Goal: Navigation & Orientation: Find specific page/section

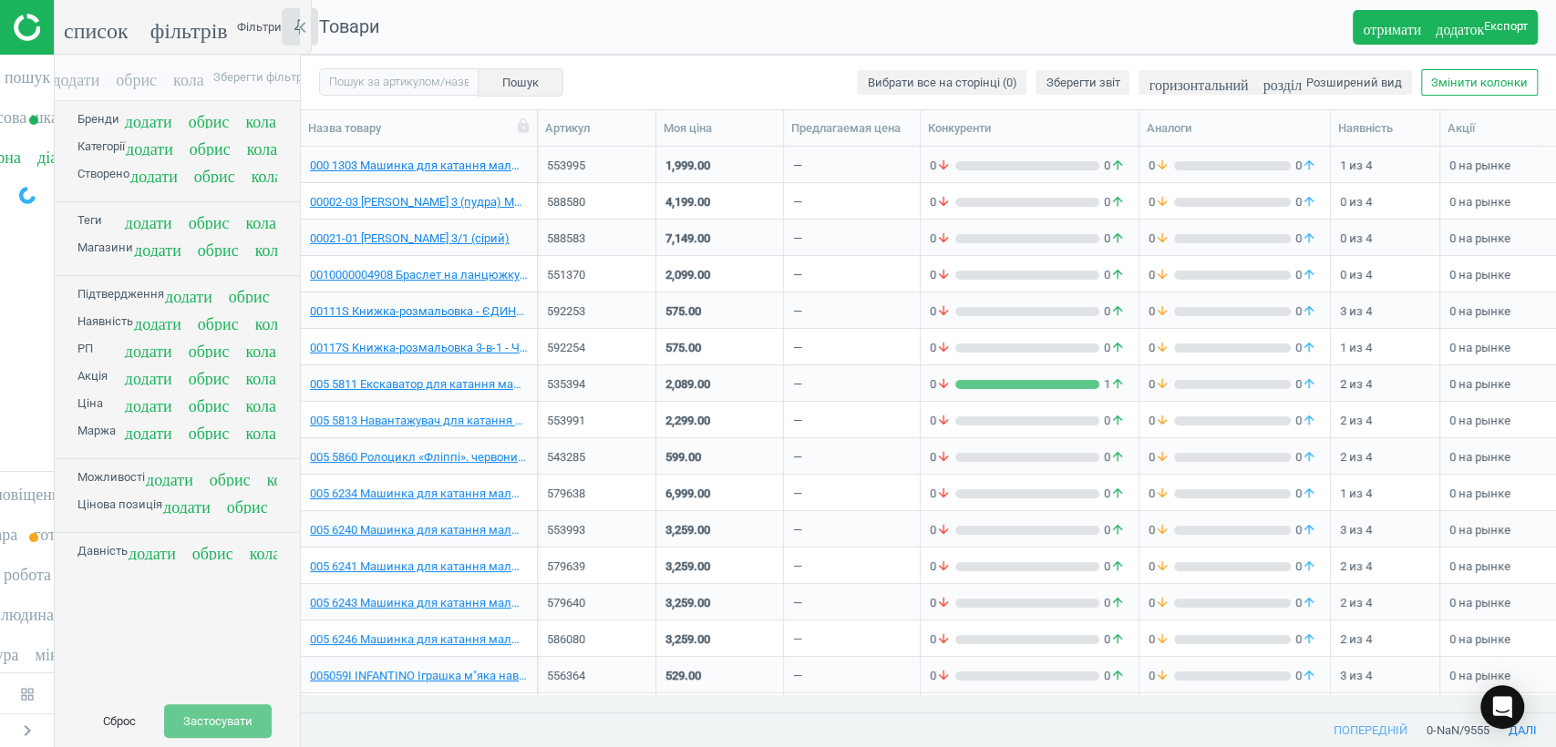
scroll to position [532, 1240]
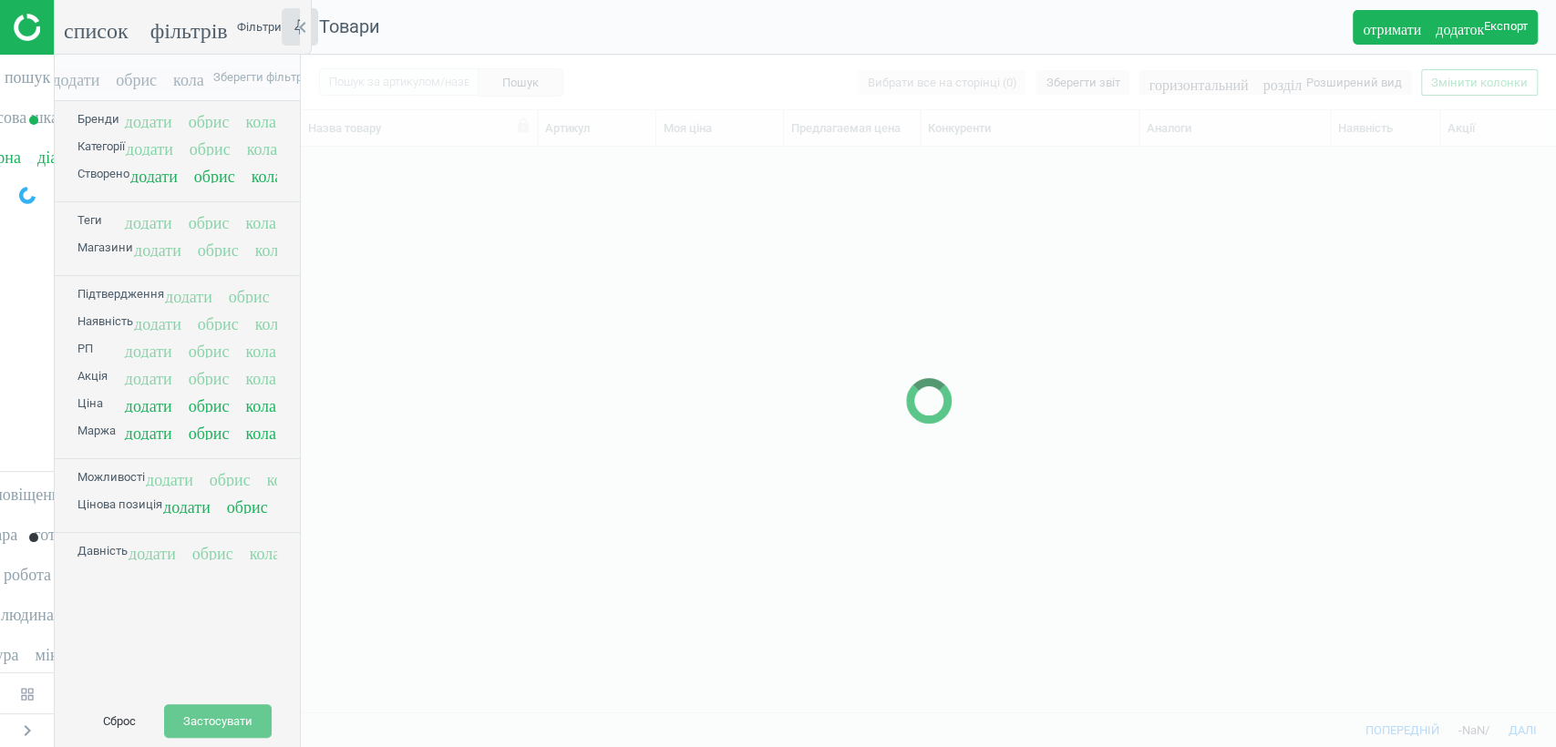
scroll to position [532, 1240]
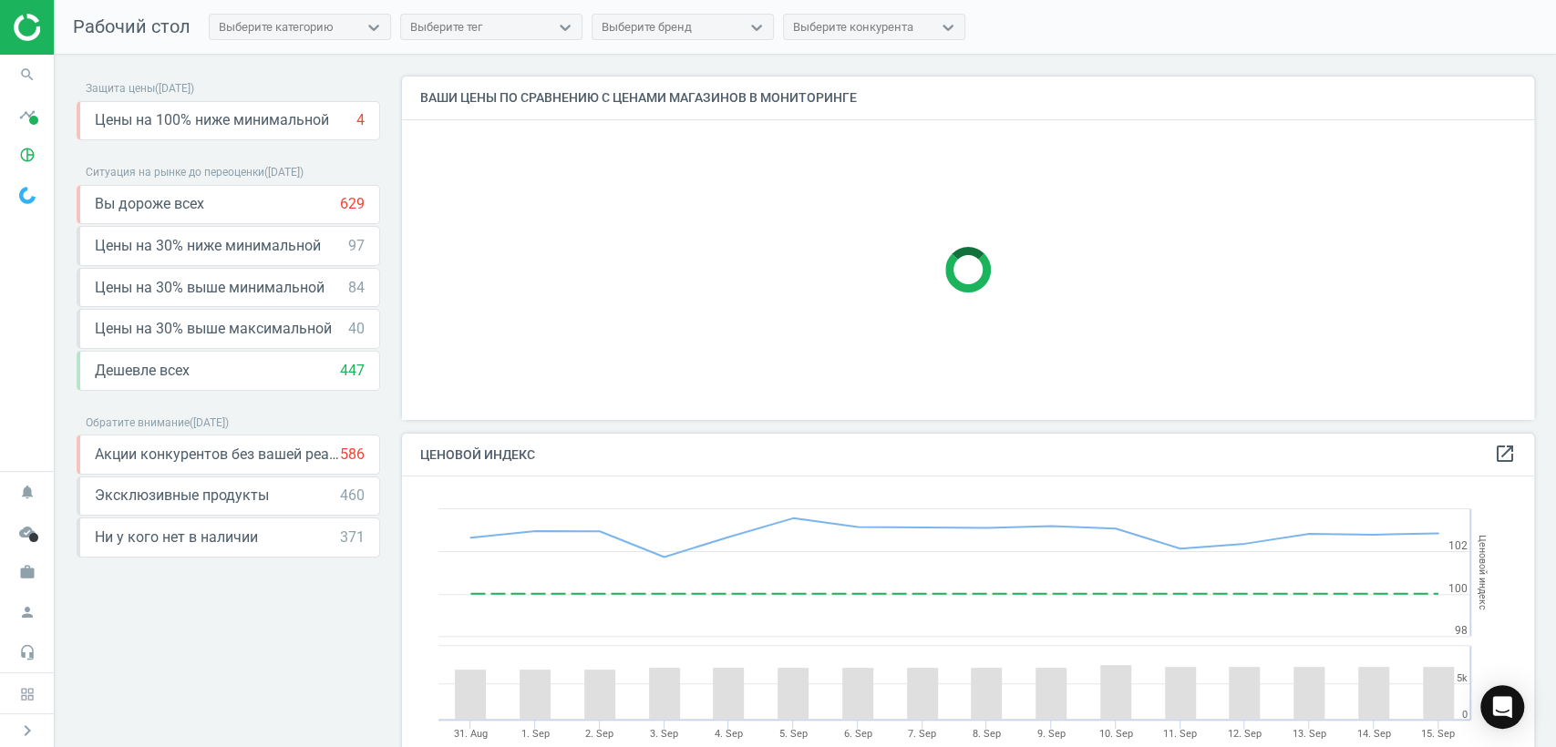
scroll to position [374, 1149]
click at [33, 124] on span at bounding box center [33, 120] width 9 height 9
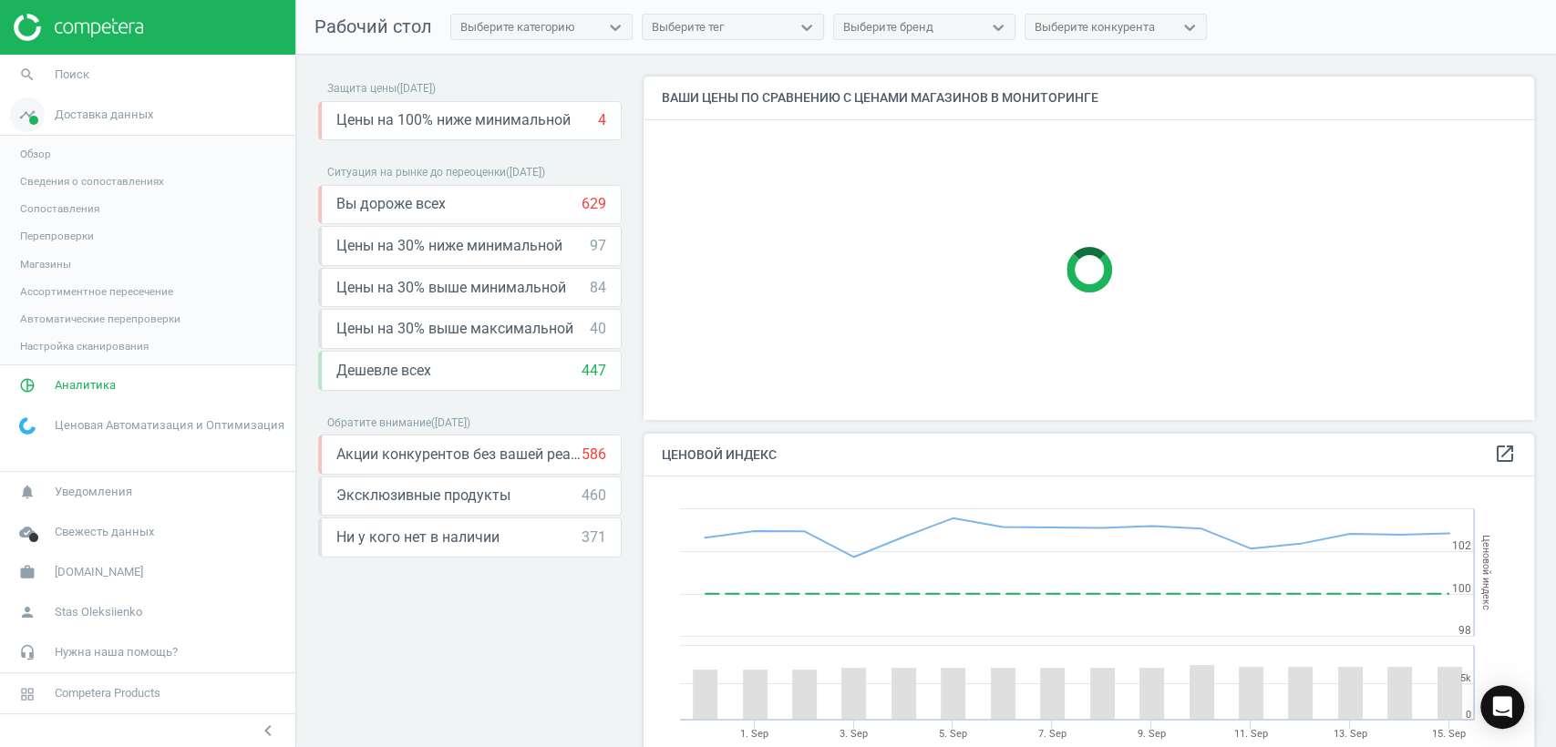
click at [31, 119] on span at bounding box center [33, 120] width 9 height 9
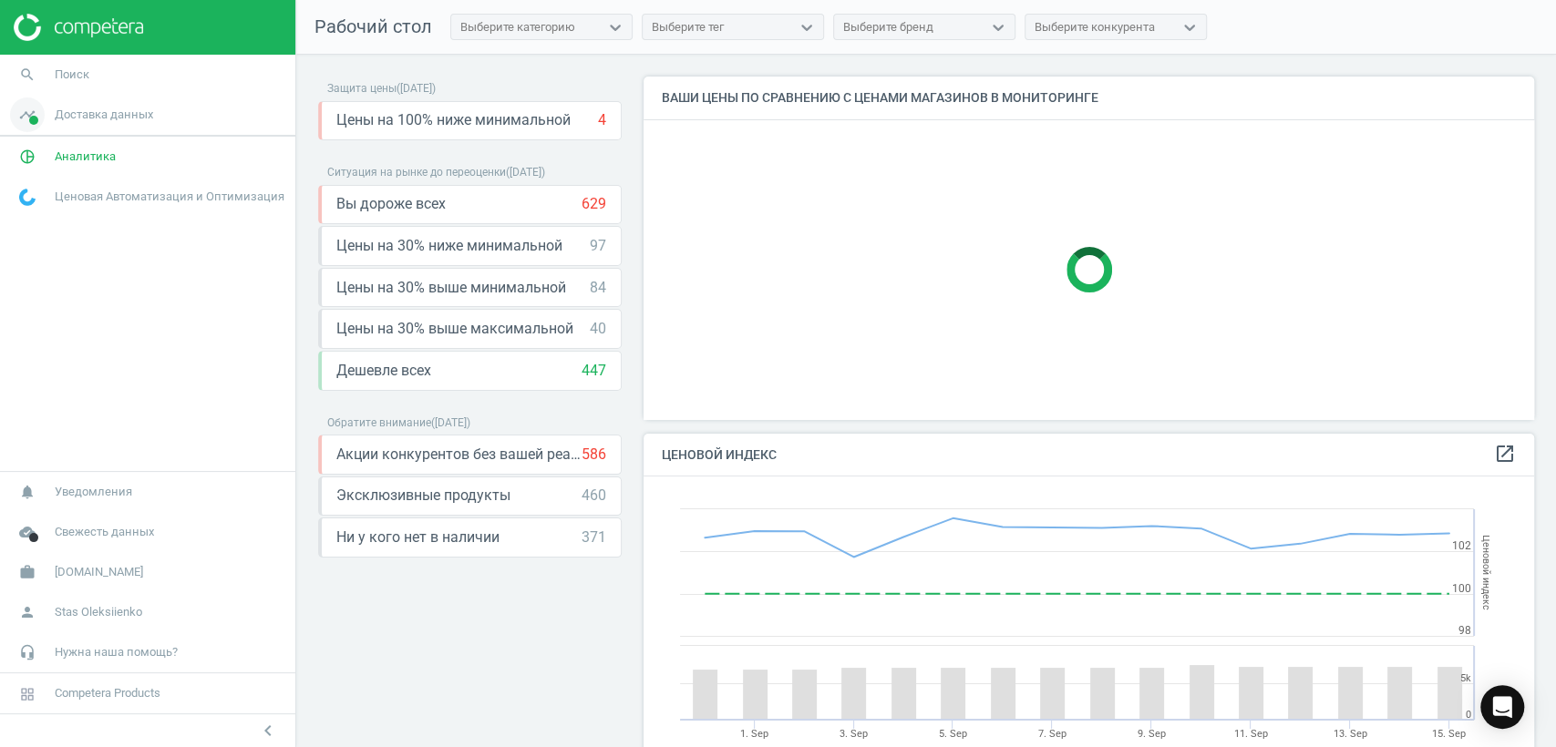
scroll to position [8, 9]
click at [27, 117] on icon "timeline" at bounding box center [27, 115] width 35 height 35
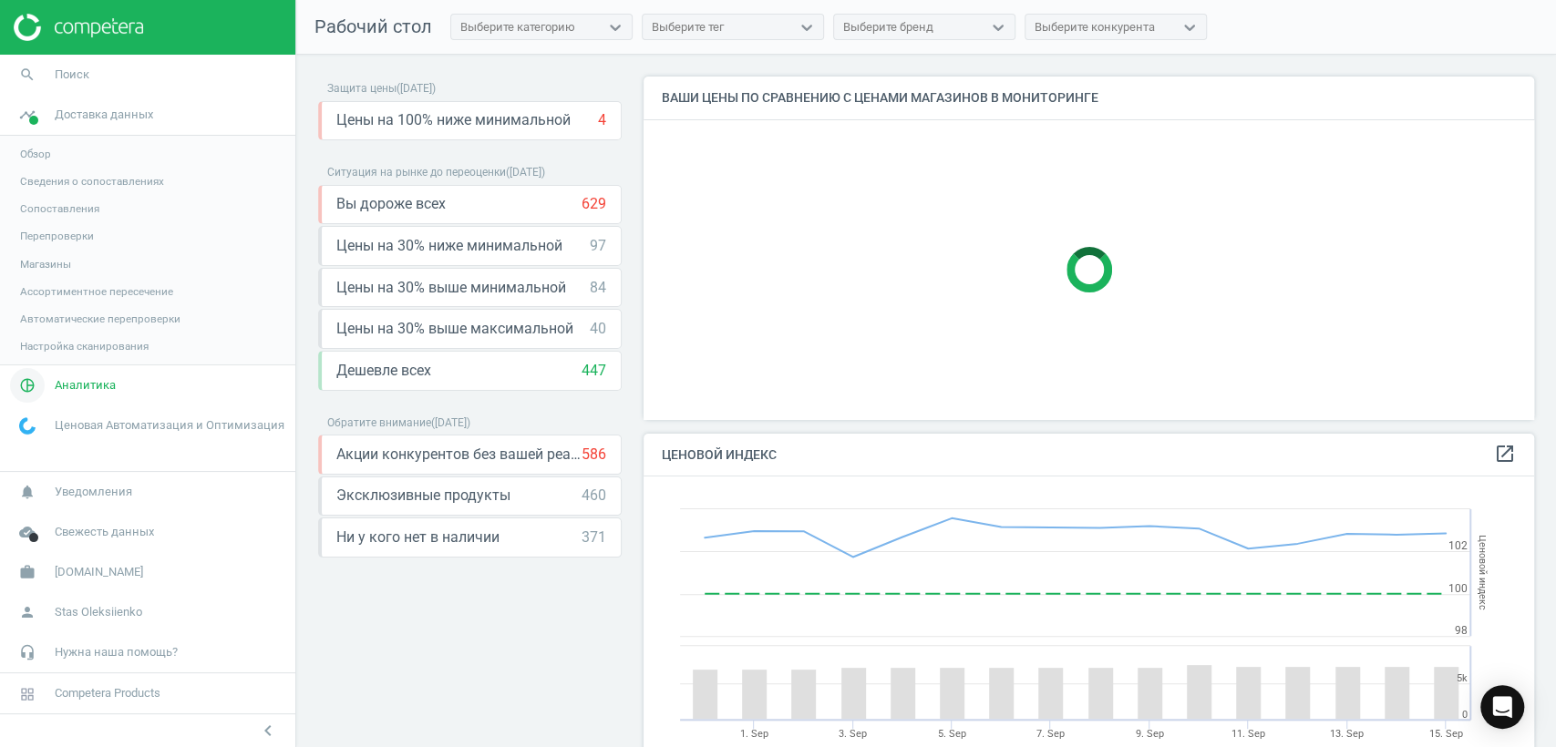
click at [28, 385] on icon "pie_chart_outlined" at bounding box center [27, 385] width 35 height 35
click at [34, 249] on span "Ценовой индекс" at bounding box center [62, 249] width 84 height 15
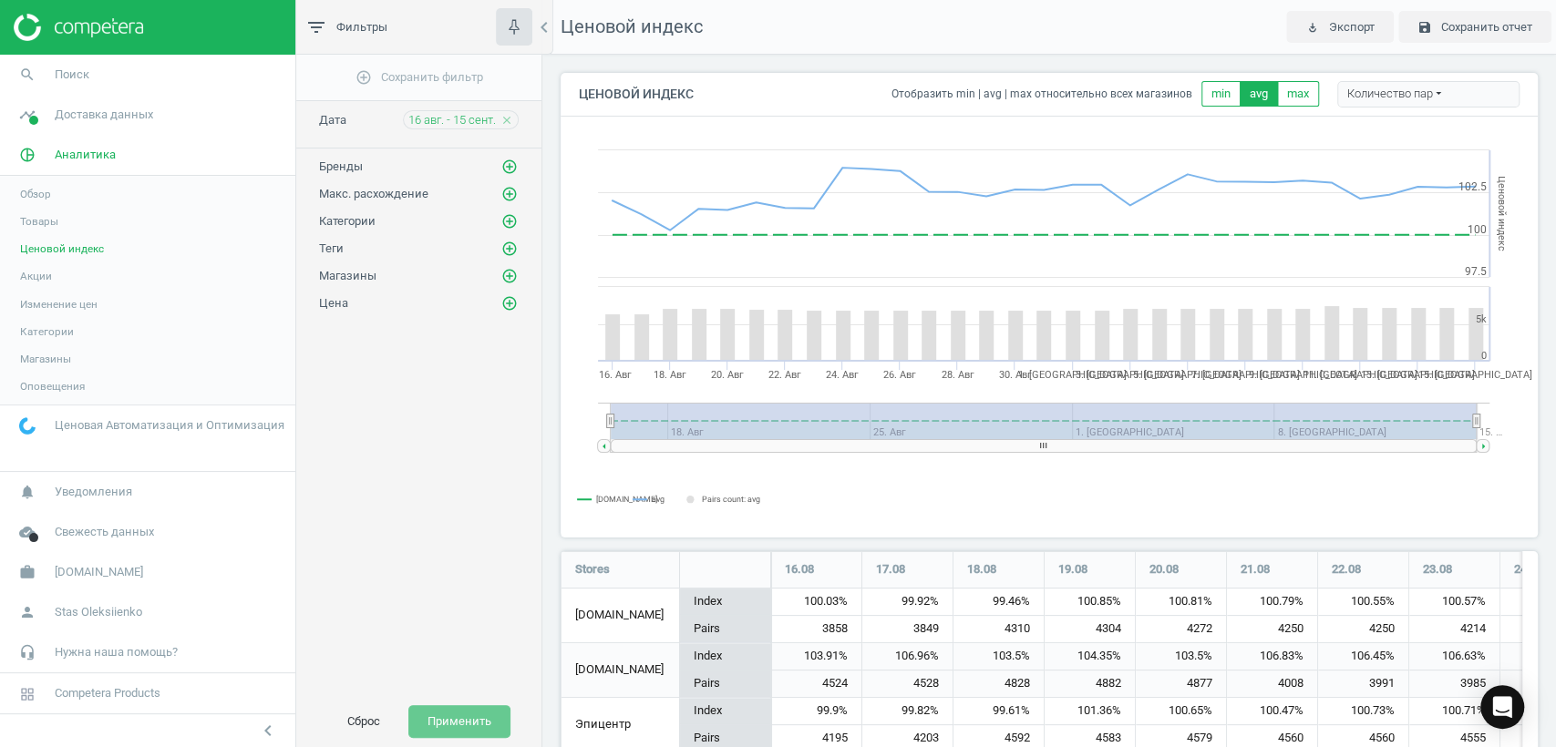
scroll to position [455, 993]
click at [55, 571] on span "[DOMAIN_NAME]" at bounding box center [99, 572] width 88 height 16
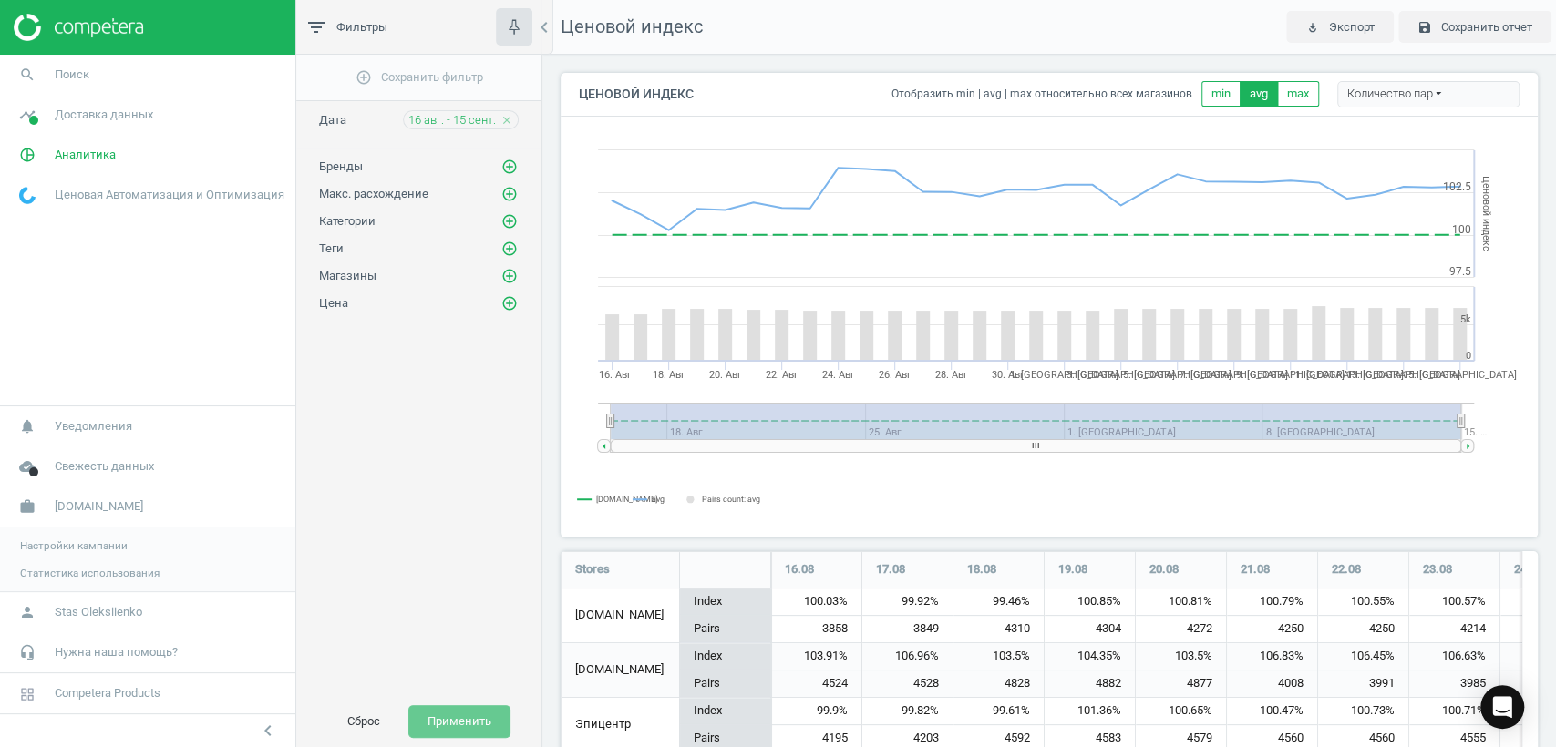
click at [54, 549] on span "Настройки кампании" at bounding box center [74, 546] width 108 height 15
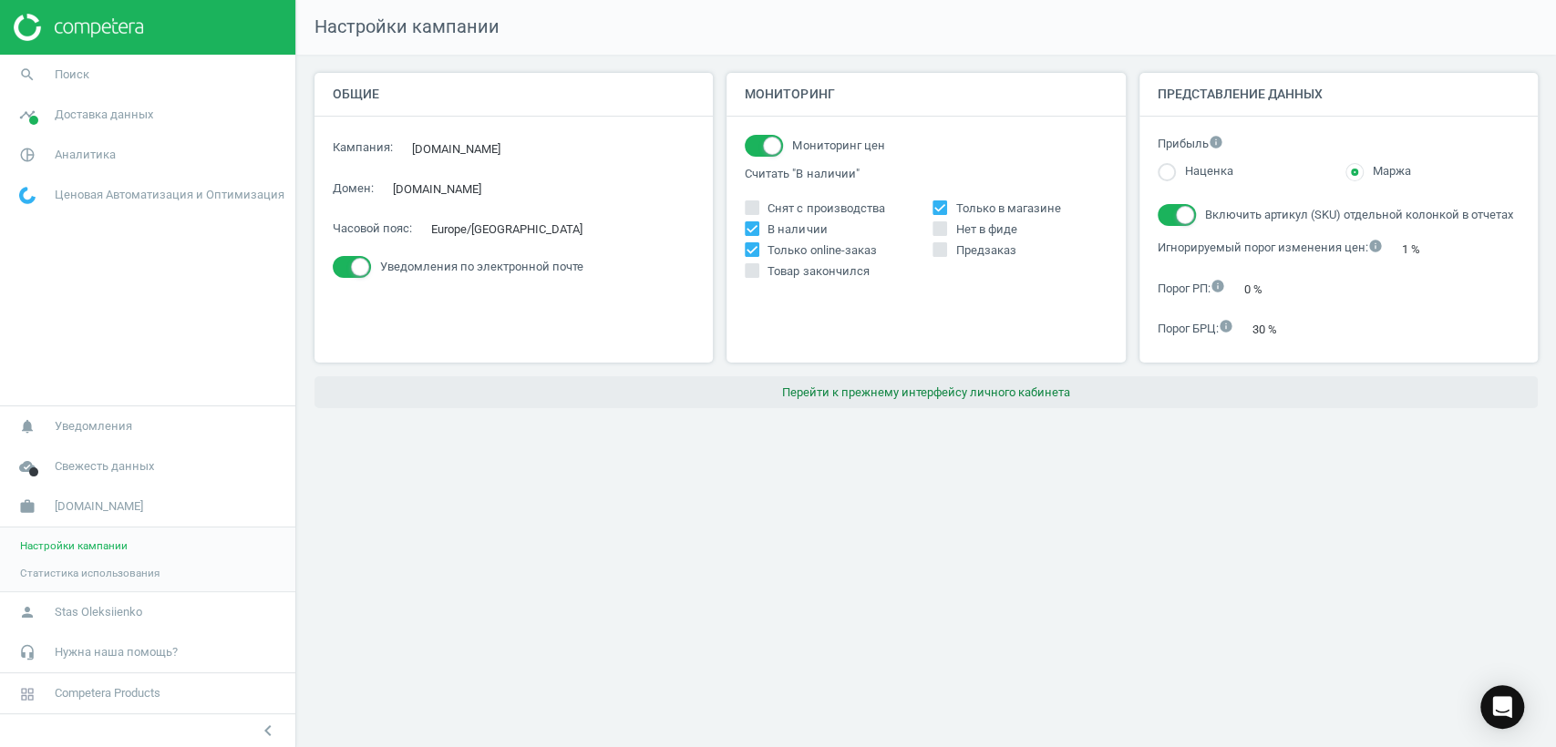
click at [926, 391] on button "Перейти к прежнему интерфейсу личного кабинета" at bounding box center [925, 392] width 1223 height 33
